Goal: Task Accomplishment & Management: Manage account settings

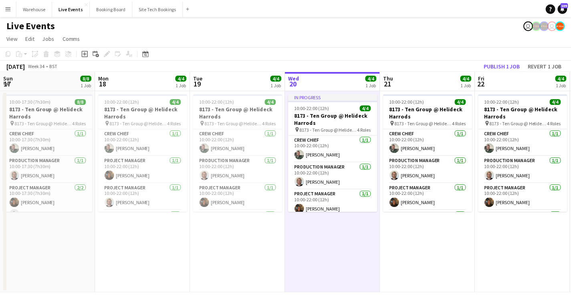
scroll to position [0, 191]
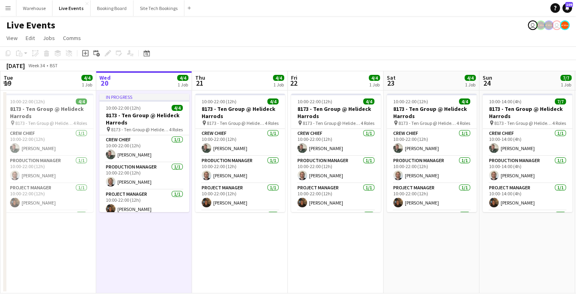
click at [6, 7] on app-icon "Menu" at bounding box center [8, 8] width 6 height 6
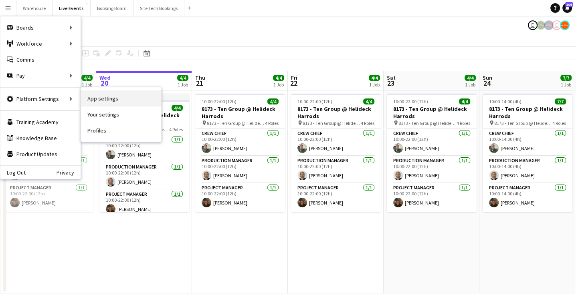
click at [91, 97] on link "App settings" at bounding box center [121, 99] width 80 height 16
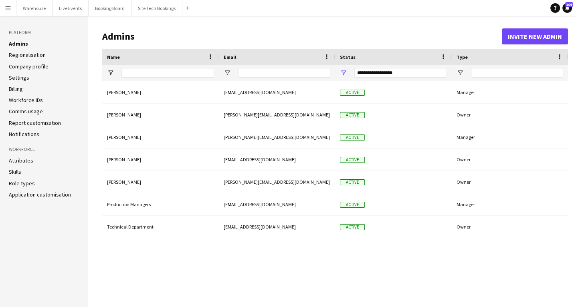
click at [22, 182] on link "Role types" at bounding box center [22, 183] width 26 height 7
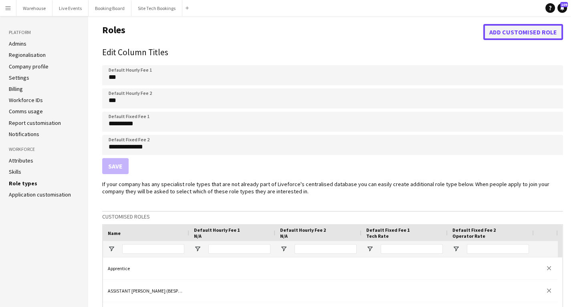
click at [518, 30] on button "Add customised role" at bounding box center [523, 32] width 80 height 16
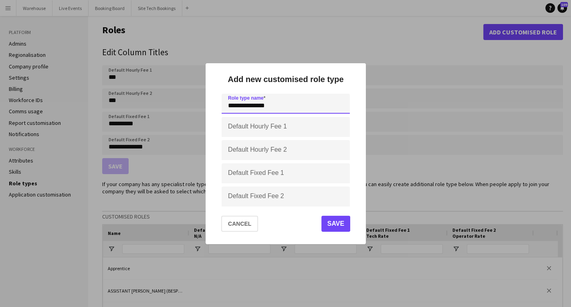
click at [241, 106] on input "**********" at bounding box center [286, 104] width 128 height 20
click at [269, 107] on input "**********" at bounding box center [286, 104] width 128 height 20
type input "**********"
click at [341, 226] on button "Save" at bounding box center [335, 224] width 29 height 16
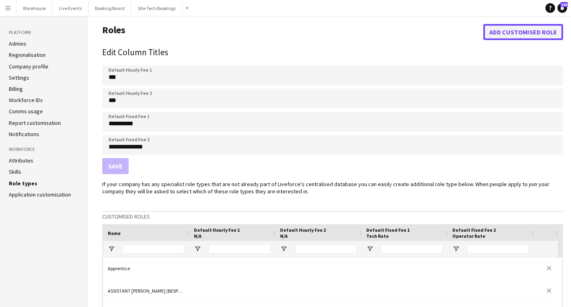
click at [527, 29] on button "Add customised role" at bounding box center [523, 32] width 80 height 16
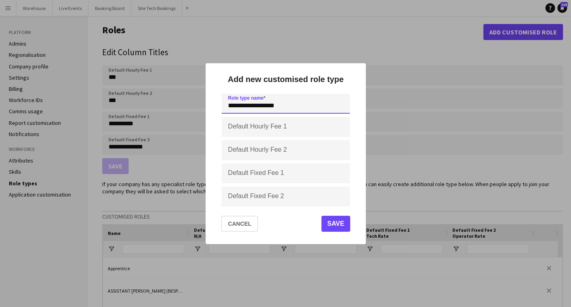
type input "**********"
click at [325, 220] on button "Save" at bounding box center [335, 224] width 29 height 16
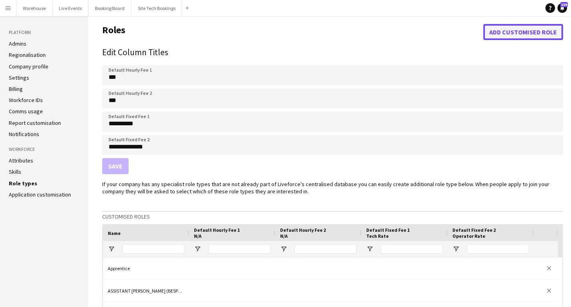
click at [497, 33] on button "Add customised role" at bounding box center [523, 32] width 80 height 16
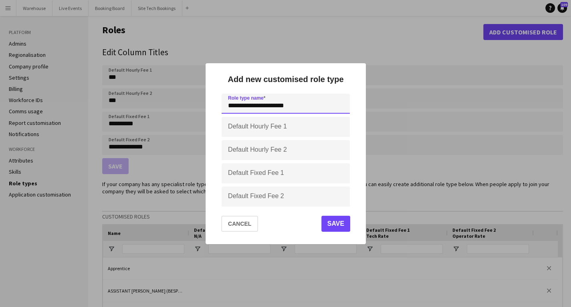
type input "**********"
click at [337, 220] on button "Save" at bounding box center [335, 224] width 29 height 16
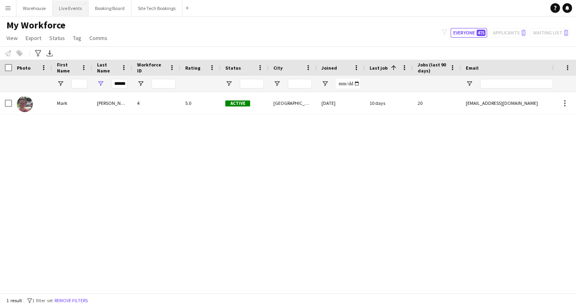
click at [74, 8] on button "Live Events Close" at bounding box center [71, 8] width 36 height 16
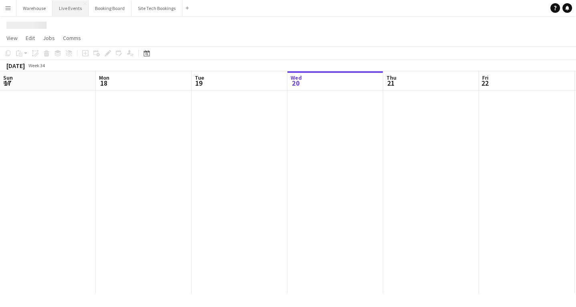
scroll to position [0, 192]
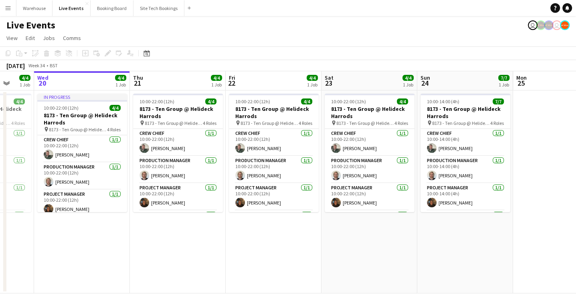
drag, startPoint x: 399, startPoint y: 245, endPoint x: 95, endPoint y: 256, distance: 304.0
click at [99, 258] on app-calendar-viewport "Sun 17 8/8 1 Job Mon 18 4/4 1 Job Tue 19 4/4 1 Job Wed 20 4/4 1 Job Thu 21 4/4 …" at bounding box center [288, 182] width 576 height 222
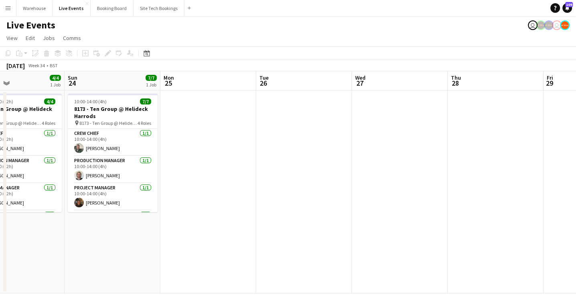
drag, startPoint x: 280, startPoint y: 279, endPoint x: 166, endPoint y: 272, distance: 113.7
click at [114, 286] on app-calendar-viewport "Wed 20 4/4 1 Job Thu 21 4/4 1 Job Fri 22 4/4 1 Job Sat 23 4/4 1 Job Sun 24 7/7 …" at bounding box center [288, 182] width 576 height 222
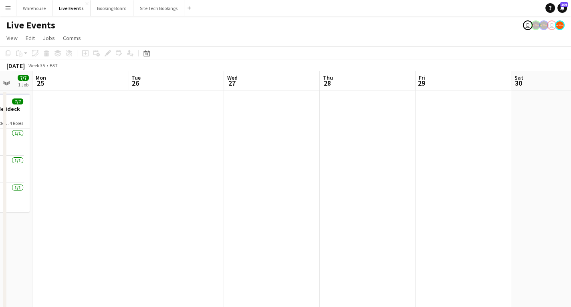
drag, startPoint x: 303, startPoint y: 269, endPoint x: 271, endPoint y: 248, distance: 38.0
click at [148, 260] on app-calendar-viewport "Fri 22 4/4 1 Job Sat 23 4/4 1 Job Sun 24 7/7 1 Job Mon 25 Tue 26 Wed 27 Thu 28 …" at bounding box center [285, 268] width 571 height 395
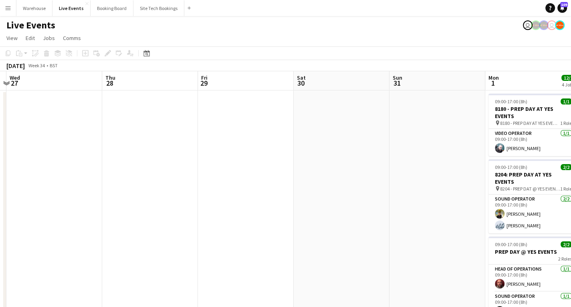
drag, startPoint x: 309, startPoint y: 245, endPoint x: 152, endPoint y: 232, distance: 156.9
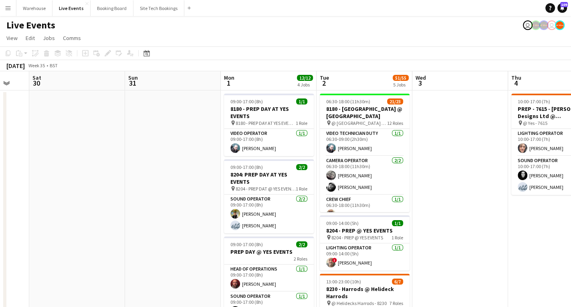
drag, startPoint x: 253, startPoint y: 228, endPoint x: 149, endPoint y: 211, distance: 106.0
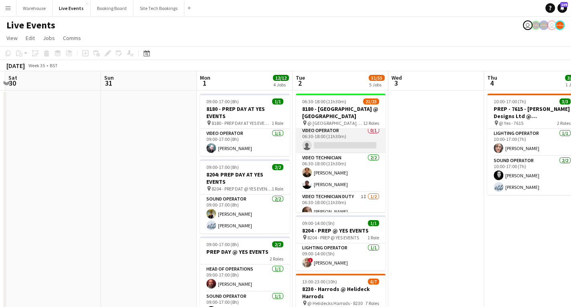
scroll to position [372, 0]
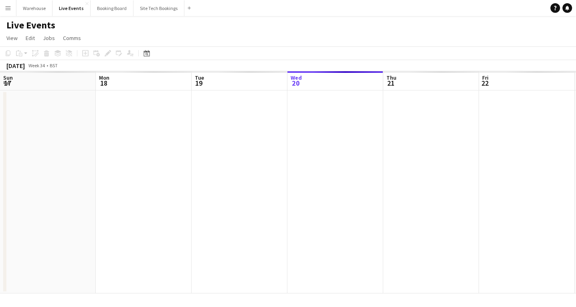
scroll to position [0, 192]
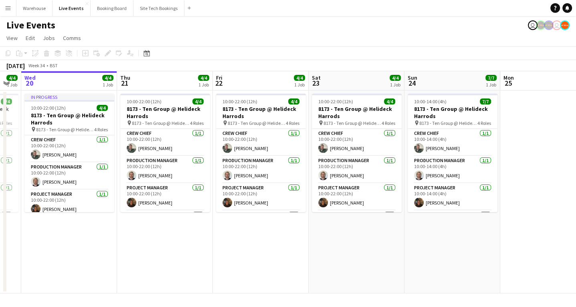
drag, startPoint x: 396, startPoint y: 253, endPoint x: 155, endPoint y: 247, distance: 240.5
click at [153, 249] on app-calendar-viewport "Sun 17 8/8 1 Job Mon 18 4/4 1 Job Tue 19 4/4 1 Job Wed 20 4/4 1 Job Thu 21 4/4 …" at bounding box center [288, 182] width 576 height 222
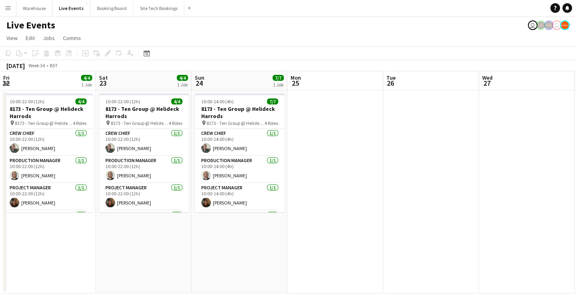
drag, startPoint x: 420, startPoint y: 248, endPoint x: 281, endPoint y: 241, distance: 140.1
click at [197, 252] on app-calendar-viewport "Tue 19 4/4 1 Job Wed 20 4/4 1 Job Thu 21 4/4 1 Job Fri 22 4/4 1 Job Sat 23 4/4 …" at bounding box center [288, 182] width 576 height 222
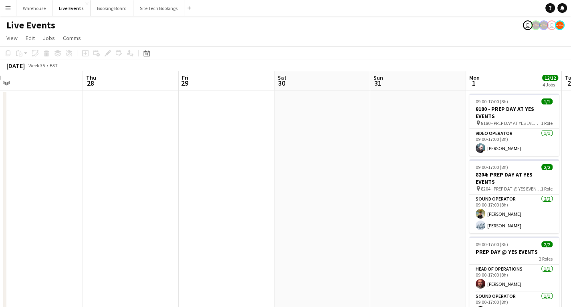
drag, startPoint x: 325, startPoint y: 236, endPoint x: 310, endPoint y: 217, distance: 24.6
click at [121, 229] on app-calendar-viewport "Sun 24 7/7 1 Job Mon 25 Tue 26 Wed 27 Thu 28 Fri 29 Sat 30 Sun 31 Mon 1 12/12 4…" at bounding box center [285, 268] width 571 height 395
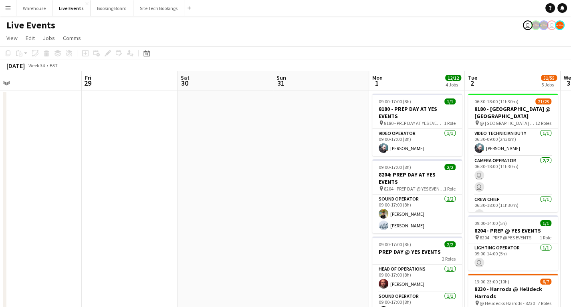
drag, startPoint x: 329, startPoint y: 217, endPoint x: 229, endPoint y: 209, distance: 100.1
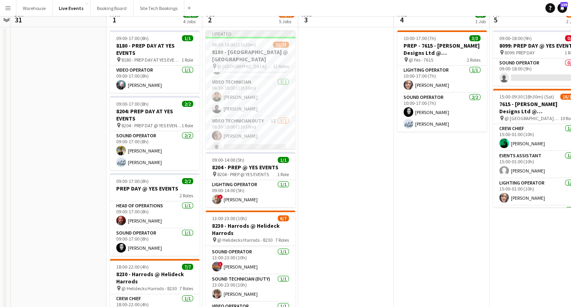
scroll to position [0, 0]
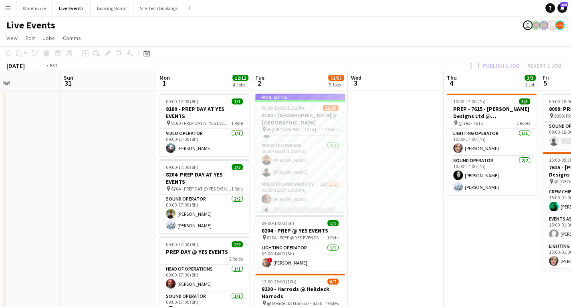
drag, startPoint x: 378, startPoint y: 246, endPoint x: 279, endPoint y: 255, distance: 99.8
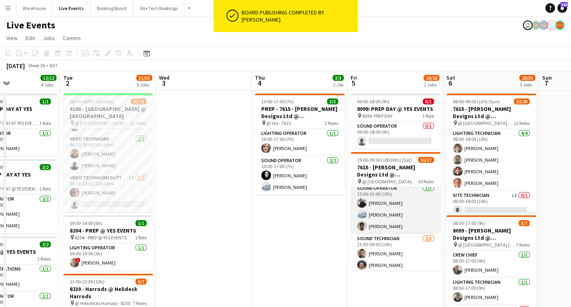
scroll to position [271, 0]
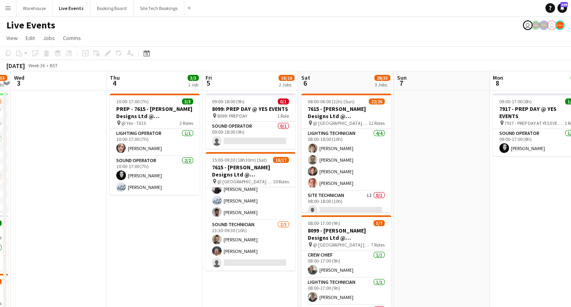
drag, startPoint x: 284, startPoint y: 226, endPoint x: 177, endPoint y: 224, distance: 107.0
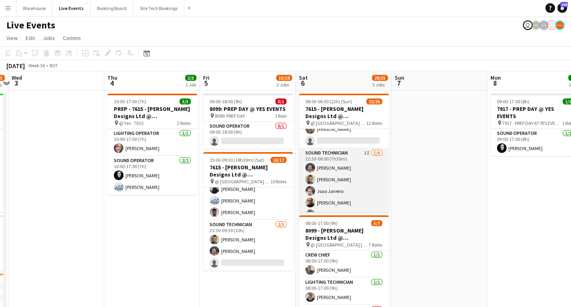
scroll to position [406, 0]
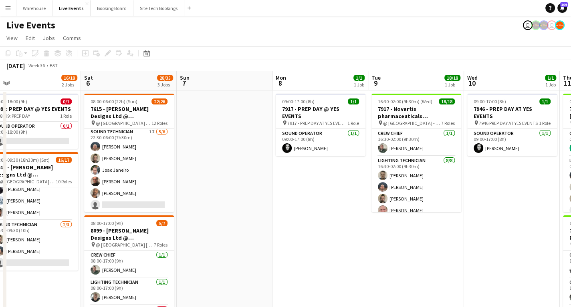
drag, startPoint x: 417, startPoint y: 206, endPoint x: 234, endPoint y: 204, distance: 182.8
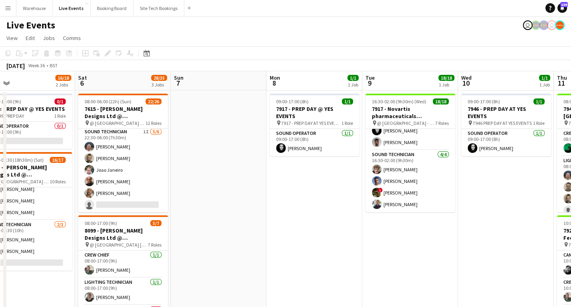
scroll to position [203, 0]
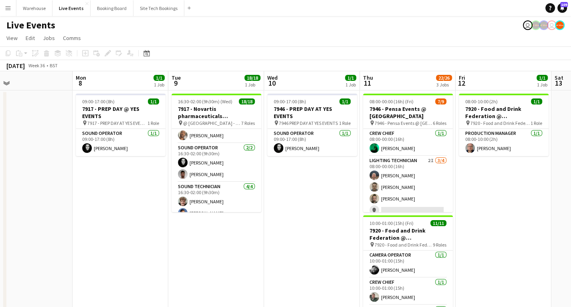
drag, startPoint x: 430, startPoint y: 248, endPoint x: 255, endPoint y: 257, distance: 175.4
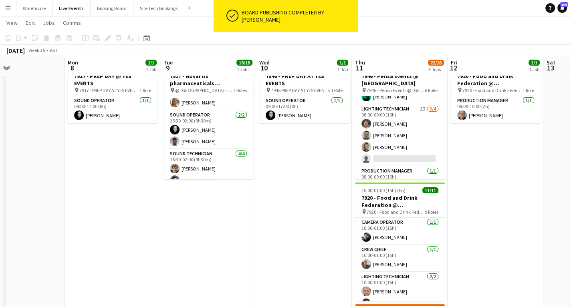
scroll to position [0, 0]
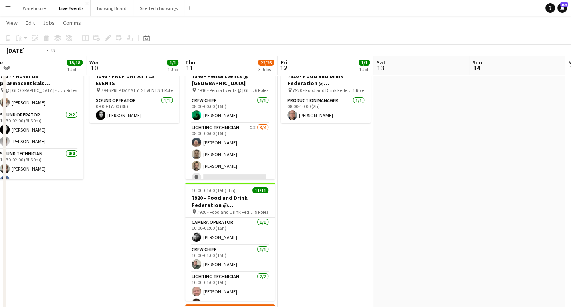
drag, startPoint x: 494, startPoint y: 197, endPoint x: 321, endPoint y: 224, distance: 175.2
click at [321, 228] on app-calendar-viewport "Fri 5 16/18 2 Jobs Sat 6 28/35 3 Jobs Sun 7 Mon 8 1/1 1 Job Tue 9 18/18 1 Job W…" at bounding box center [285, 313] width 571 height 628
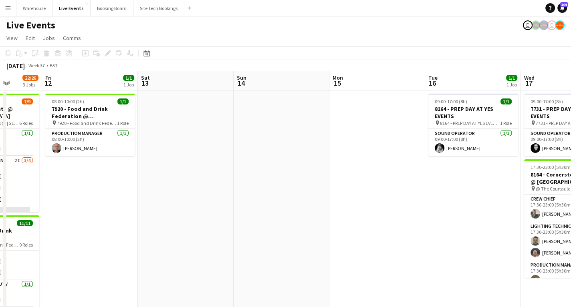
drag, startPoint x: 372, startPoint y: 226, endPoint x: 166, endPoint y: 253, distance: 207.8
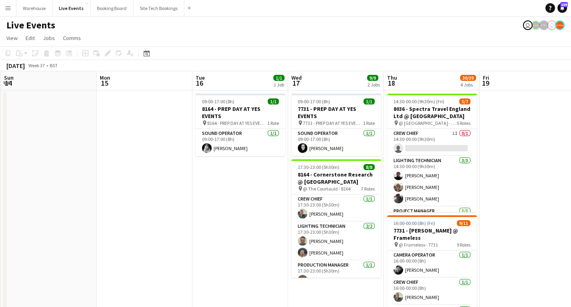
drag, startPoint x: 364, startPoint y: 242, endPoint x: 176, endPoint y: 219, distance: 189.4
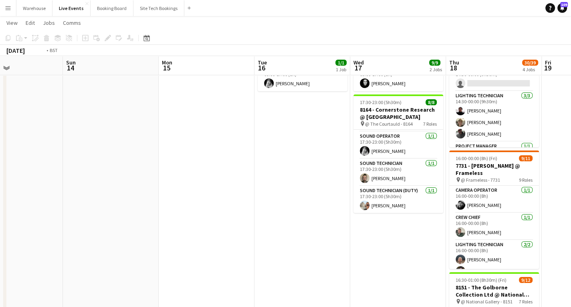
drag, startPoint x: 202, startPoint y: 208, endPoint x: 112, endPoint y: 207, distance: 90.2
click at [110, 207] on app-calendar-viewport "Thu 11 22/26 3 Jobs Fri 12 1/1 1 Job Sat 13 Sun 14 Mon 15 Tue 16 1/1 1 Job Wed …" at bounding box center [285, 281] width 571 height 628
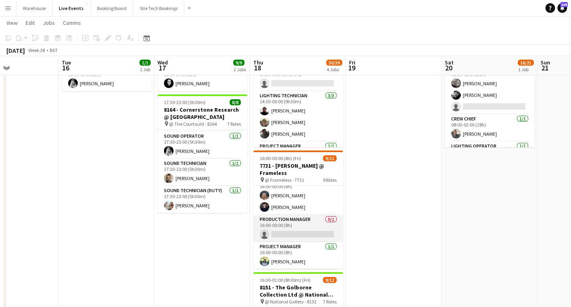
click at [283, 221] on app-card-role "Production Manager 0/1 16:00-00:00 (8h) single-neutral-actions" at bounding box center [298, 228] width 90 height 27
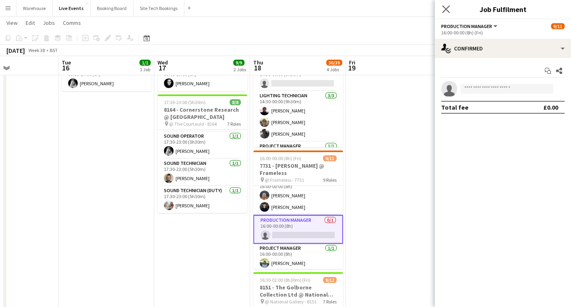
click at [450, 7] on app-icon "Close pop-in" at bounding box center [446, 10] width 12 height 12
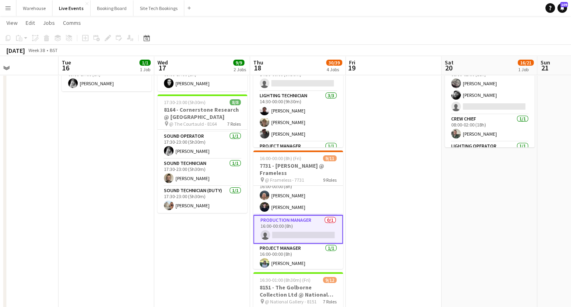
click at [387, 247] on app-date-cell at bounding box center [394, 311] width 96 height 570
